Goal: Contribute content: Share content

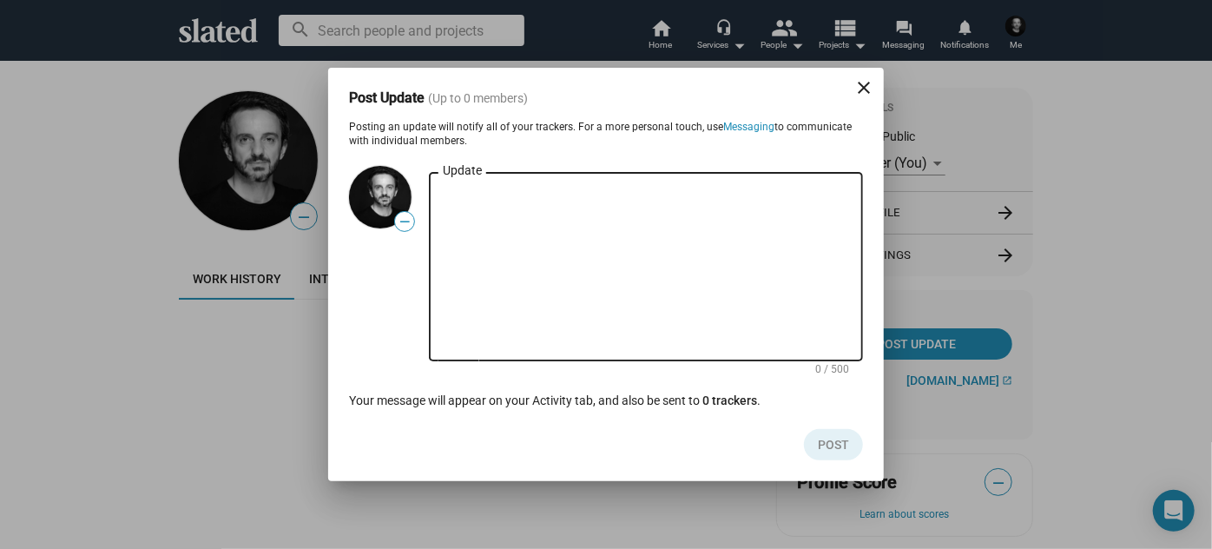
click at [493, 183] on div "Update" at bounding box center [646, 265] width 406 height 192
click at [483, 196] on textarea "Update" at bounding box center [646, 267] width 406 height 156
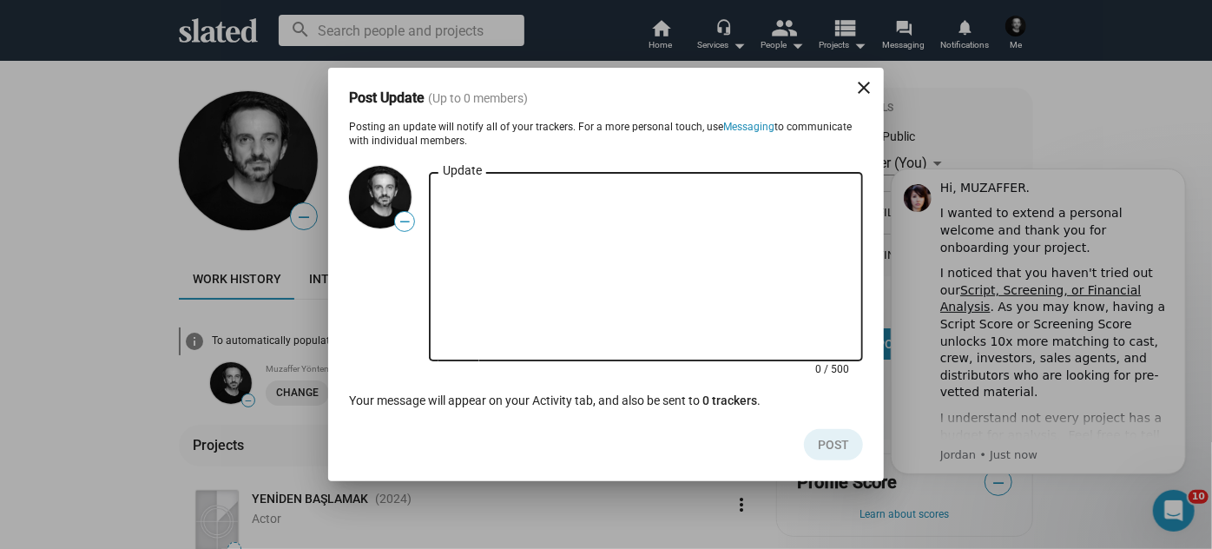
paste textarea "Our premier will be on on [DATE] at [GEOGRAPHIC_DATA]"
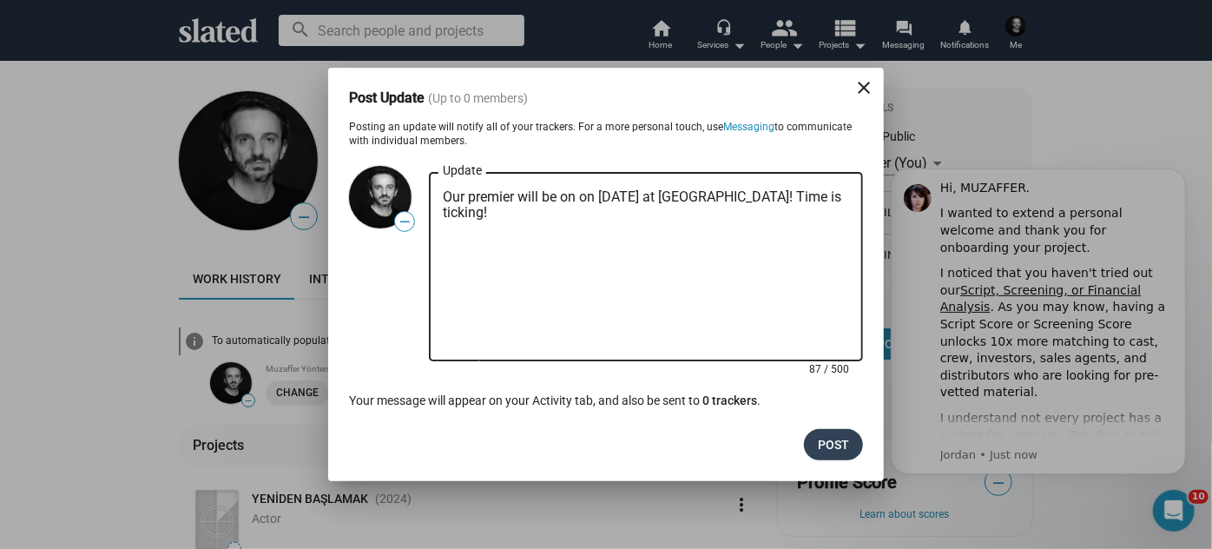
type textarea "Our premier will be on on [DATE] at [GEOGRAPHIC_DATA]! Time is ticking!"
click at [806, 451] on button "Post" at bounding box center [833, 444] width 59 height 31
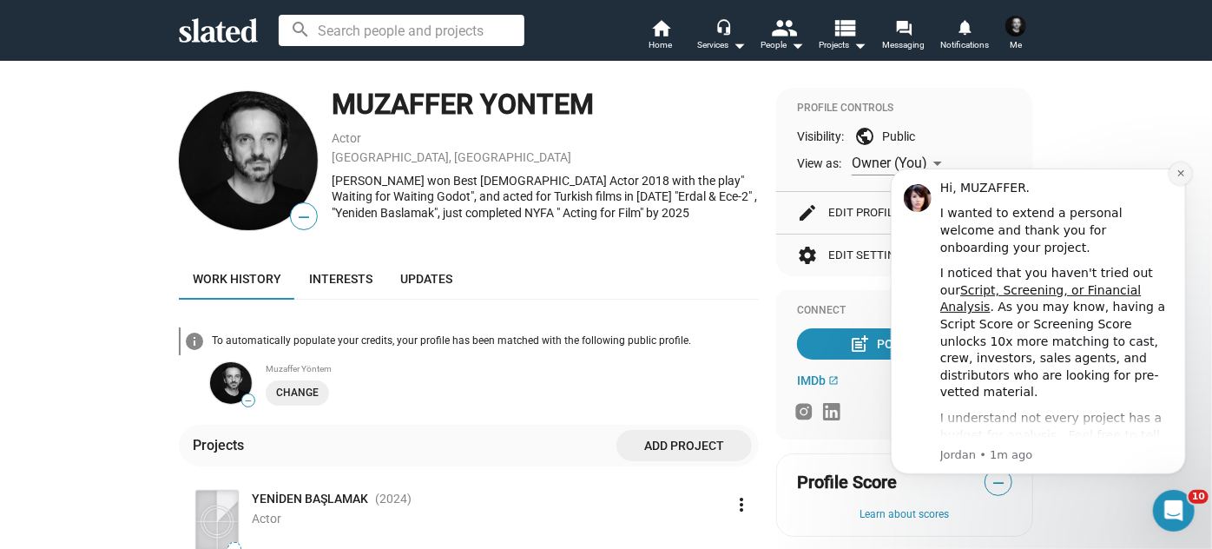
click at [1169, 168] on button "Dismiss notification" at bounding box center [1179, 172] width 23 height 23
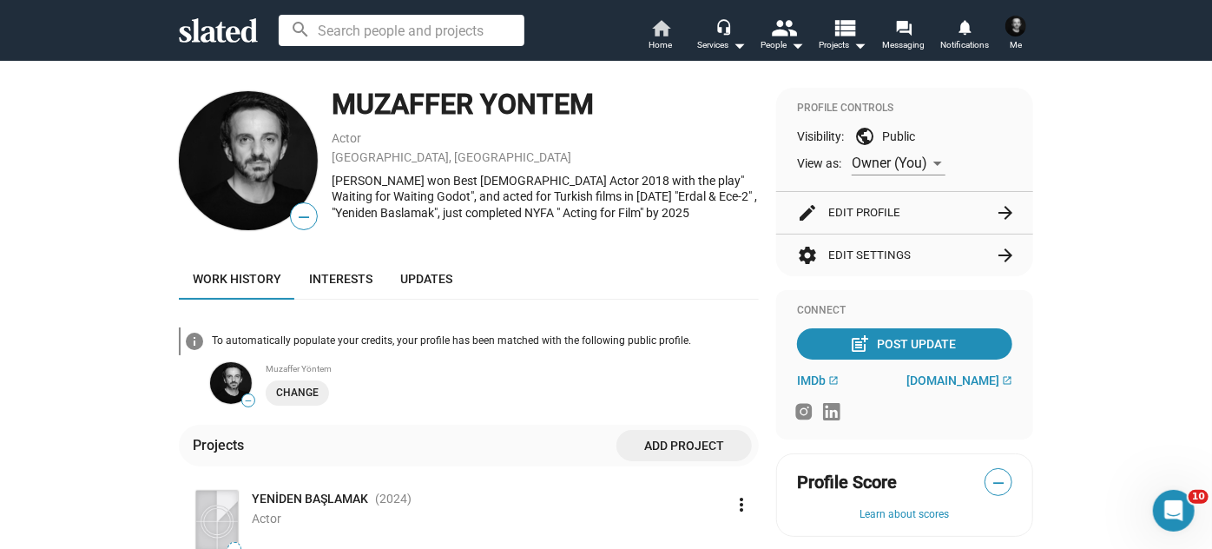
click at [662, 36] on span "Home" at bounding box center [660, 45] width 23 height 21
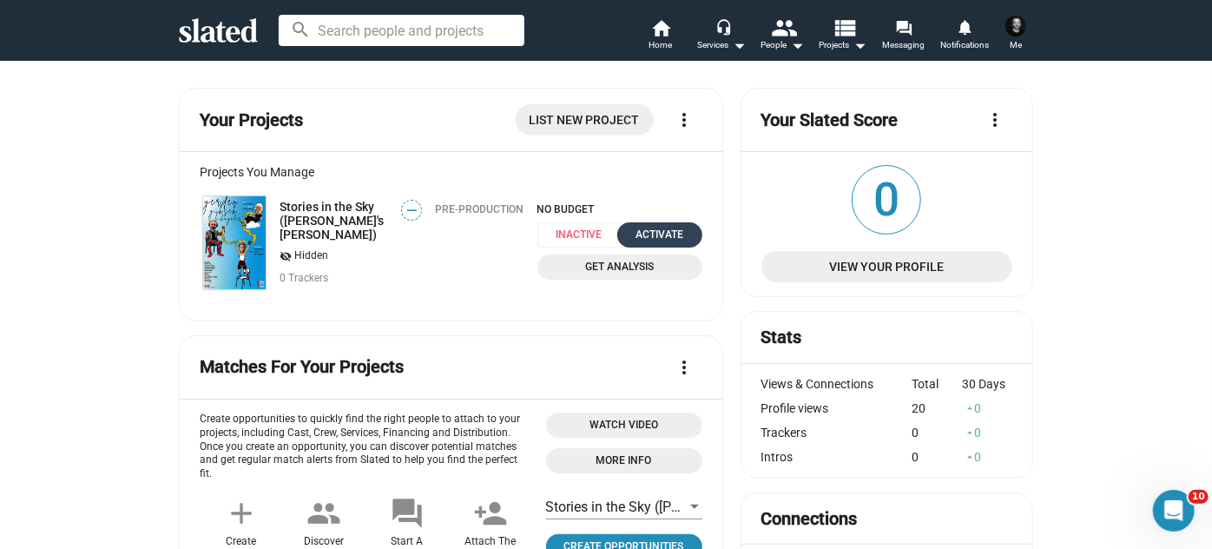
click at [660, 239] on div "Activate" at bounding box center [660, 235] width 64 height 18
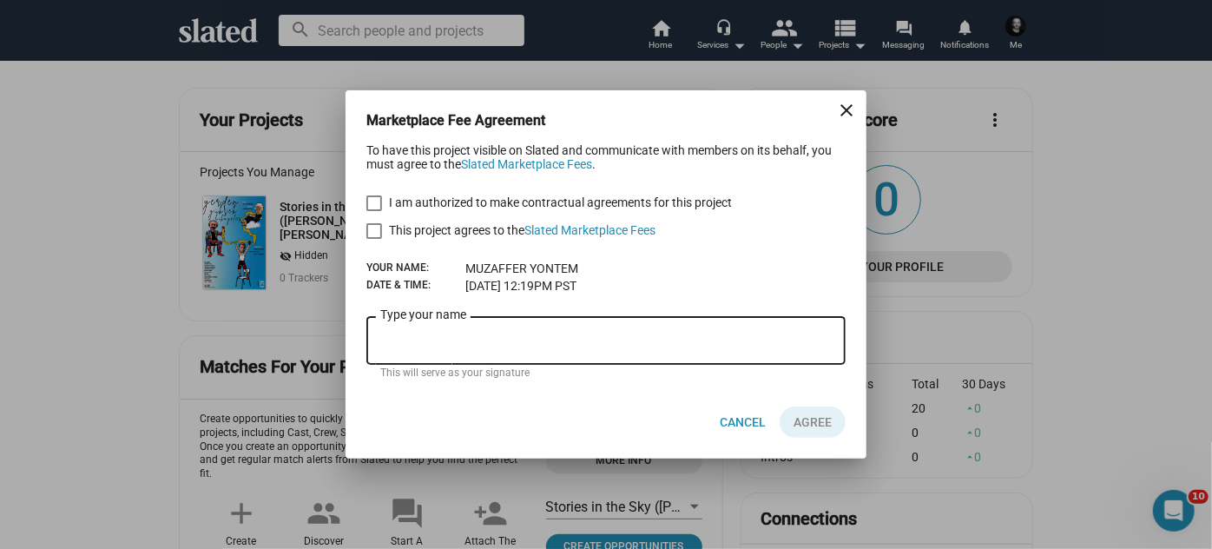
click at [401, 327] on div "Type your name" at bounding box center [605, 338] width 451 height 51
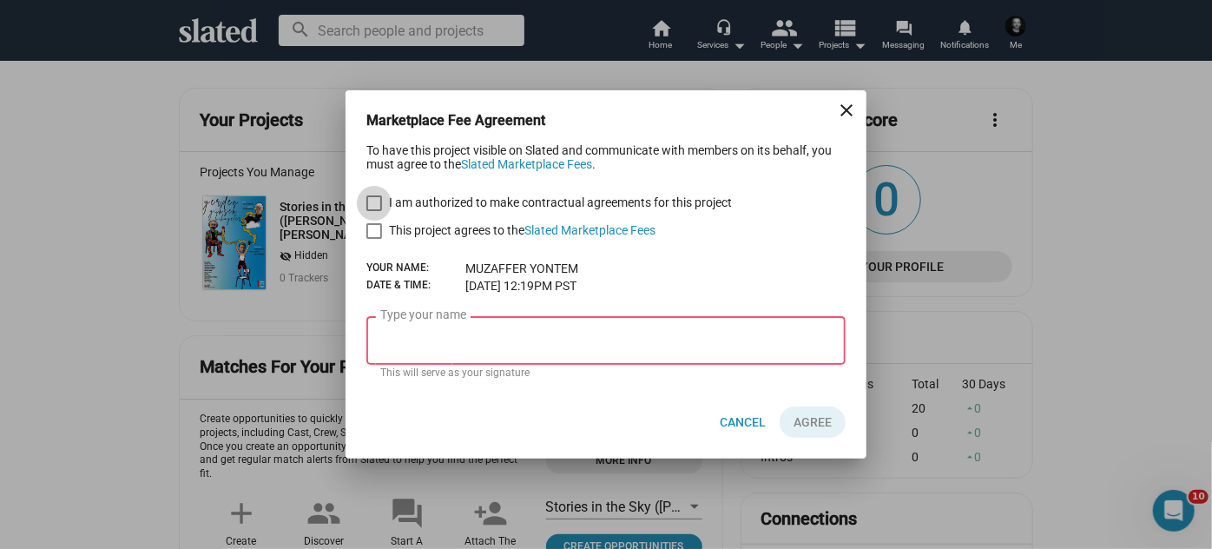
click at [371, 199] on span at bounding box center [374, 203] width 16 height 16
click at [373, 211] on input "I am authorized to make contractual agreements for this project" at bounding box center [373, 211] width 1 height 1
click at [371, 199] on span at bounding box center [374, 203] width 16 height 16
click at [373, 211] on input "I am authorized to make contractual agreements for this project" at bounding box center [373, 211] width 1 height 1
click at [371, 199] on span at bounding box center [374, 203] width 16 height 16
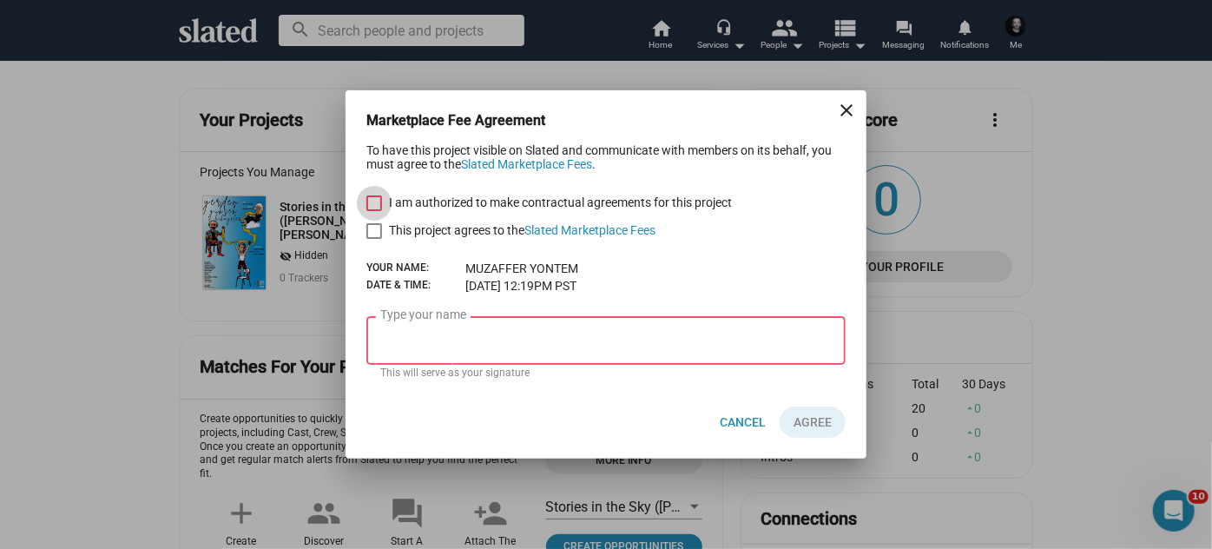
click at [373, 211] on input "I am authorized to make contractual agreements for this project" at bounding box center [373, 211] width 1 height 1
checkbox input "true"
click at [380, 334] on input "Type your name" at bounding box center [605, 341] width 451 height 16
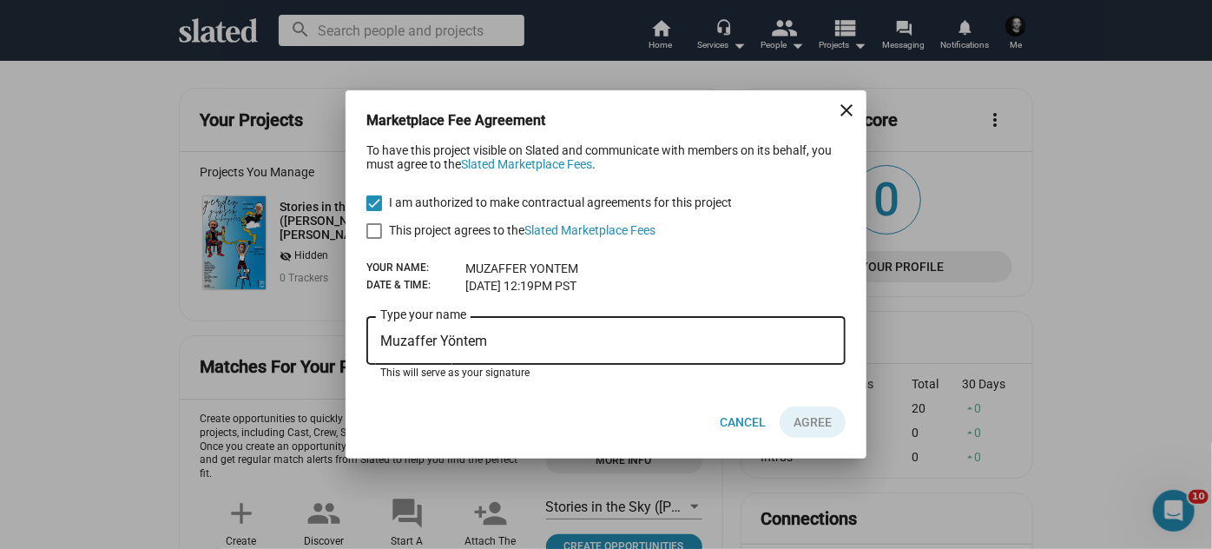
click at [444, 336] on input "Muzaffer Yöntem" at bounding box center [605, 341] width 451 height 16
type input "Muzaffer Yontem"
click at [804, 431] on button "Click here to validate form" at bounding box center [812, 421] width 66 height 31
click at [378, 226] on span at bounding box center [374, 231] width 16 height 16
click at [374, 239] on input "This project agrees to the Slated Marketplace Fees" at bounding box center [373, 239] width 1 height 1
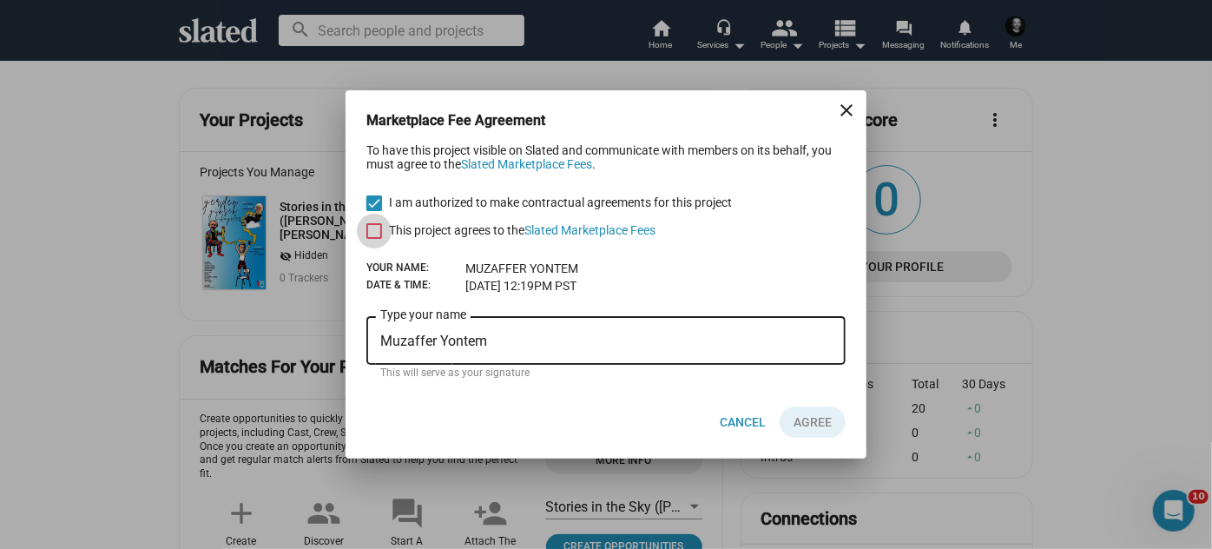
checkbox input "true"
click at [854, 107] on mat-icon "close" at bounding box center [846, 110] width 21 height 21
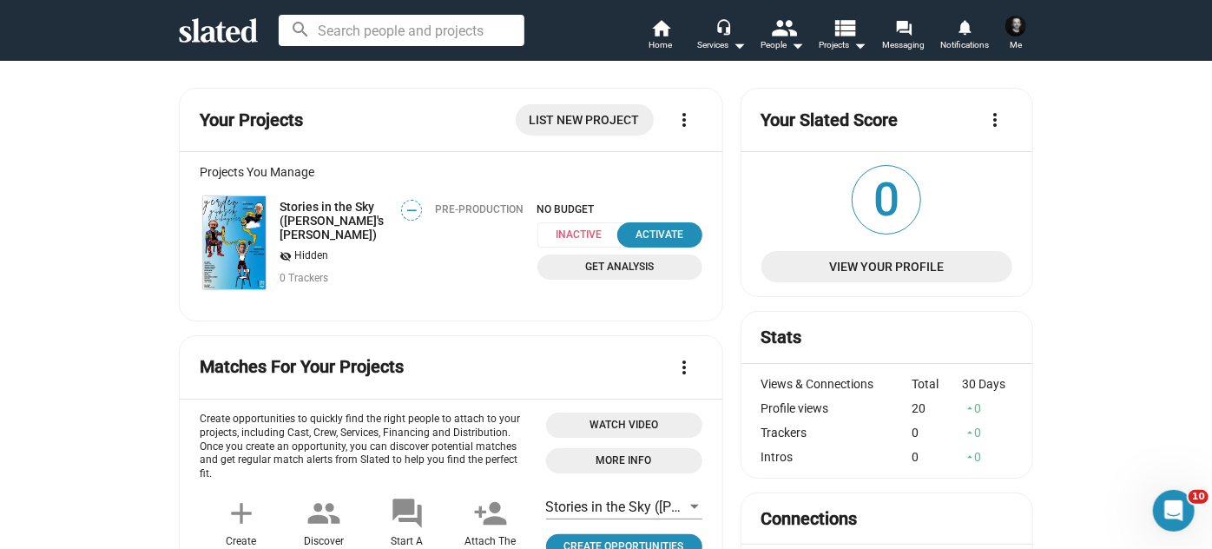
click at [222, 24] on icon at bounding box center [218, 30] width 79 height 24
click at [661, 36] on span "Home" at bounding box center [660, 45] width 23 height 21
